Goal: Information Seeking & Learning: Learn about a topic

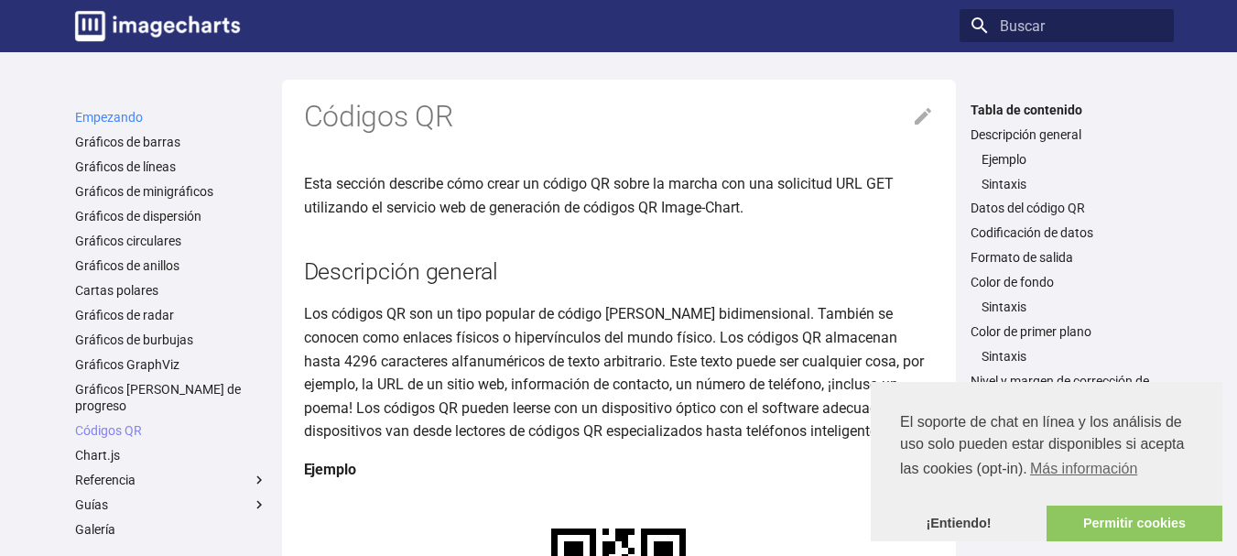
click at [104, 114] on font "Empezando" at bounding box center [109, 117] width 68 height 15
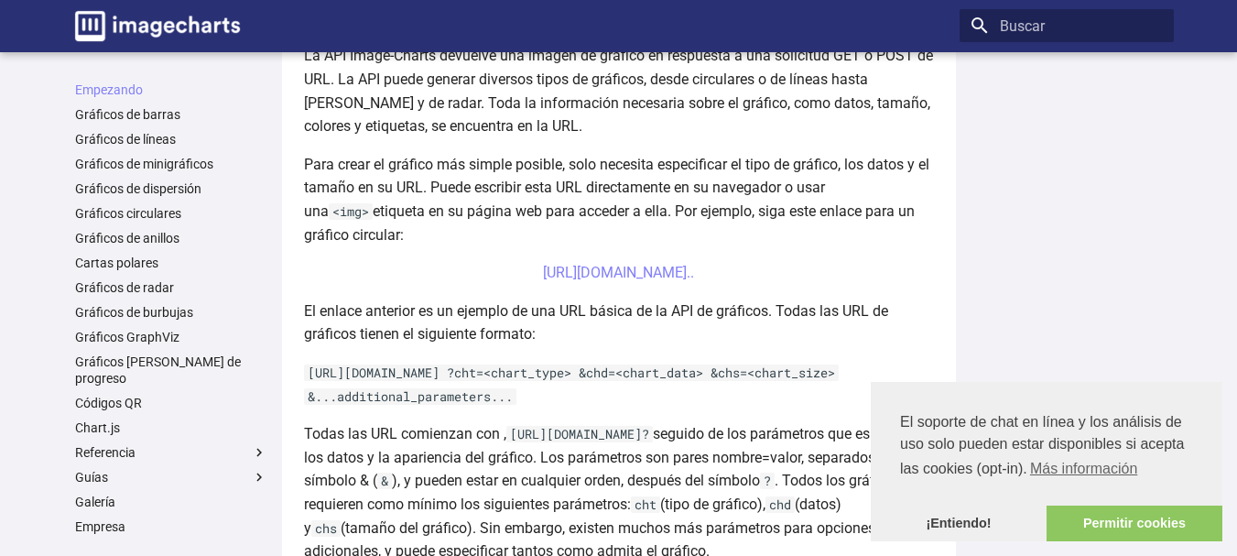
scroll to position [550, 0]
click at [558, 268] on font "[URL][DOMAIN_NAME].." at bounding box center [618, 271] width 151 height 17
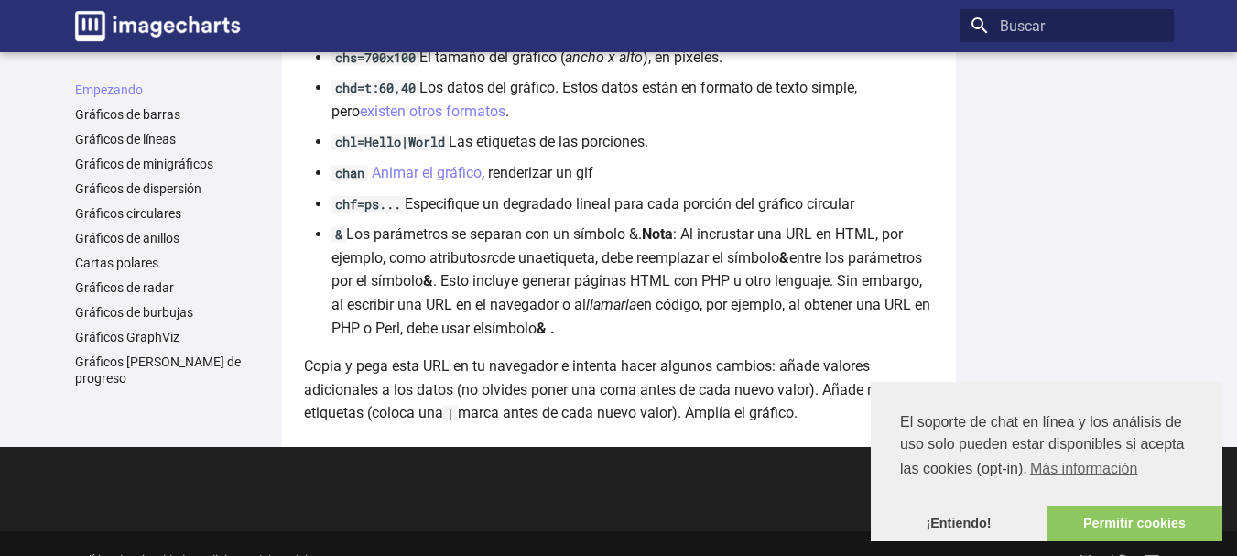
scroll to position [1531, 0]
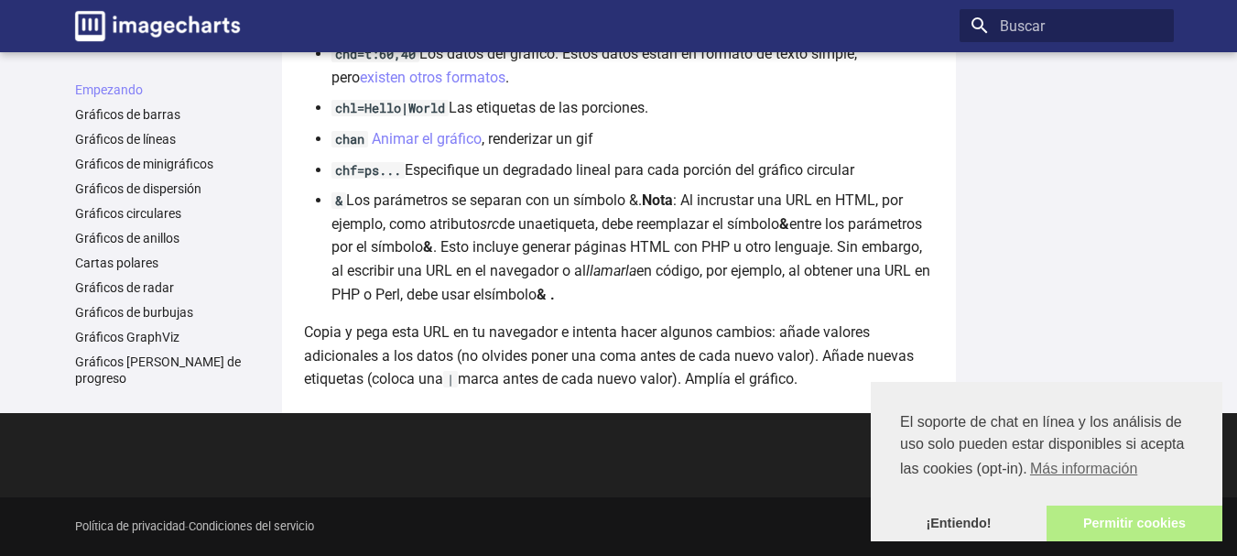
click at [1122, 524] on font "Permitir cookies" at bounding box center [1135, 523] width 103 height 15
click at [116, 396] on font "Códigos QR" at bounding box center [108, 403] width 67 height 15
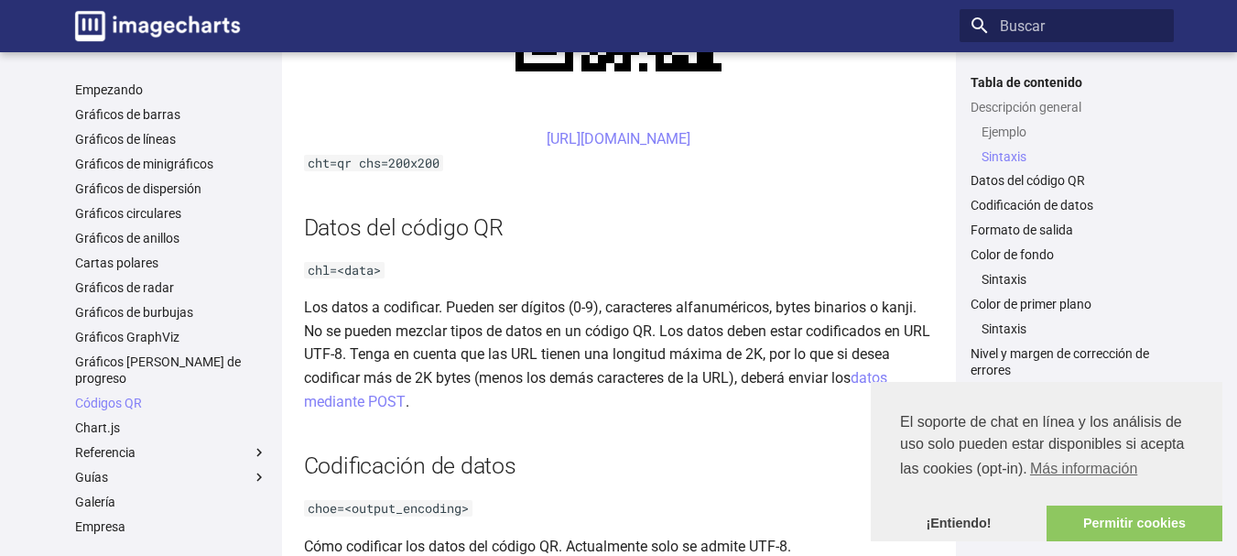
scroll to position [1191, 0]
